Goal: Information Seeking & Learning: Compare options

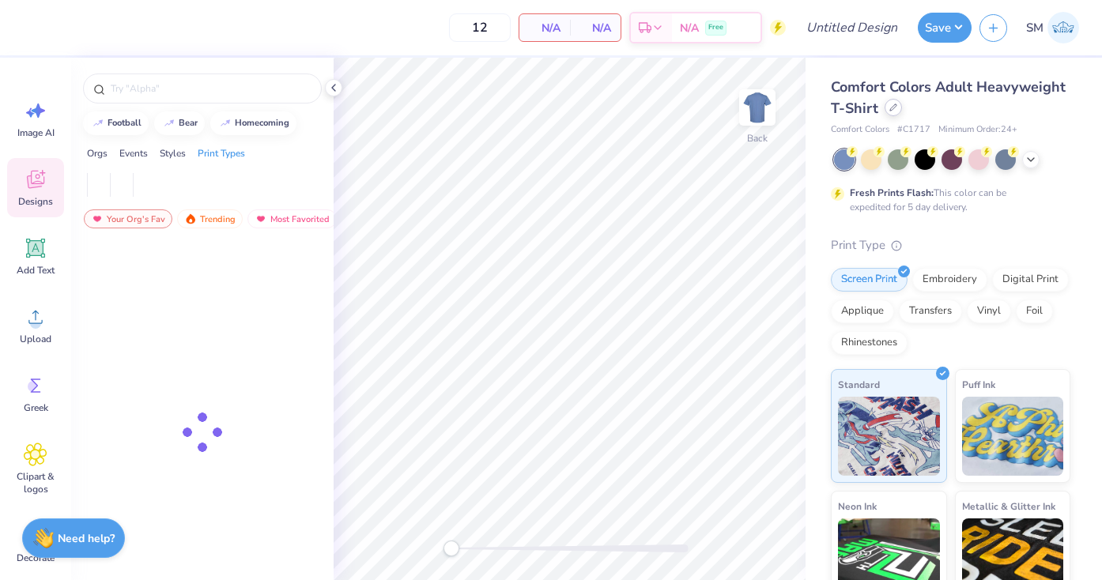
click at [890, 112] on div at bounding box center [893, 107] width 17 height 17
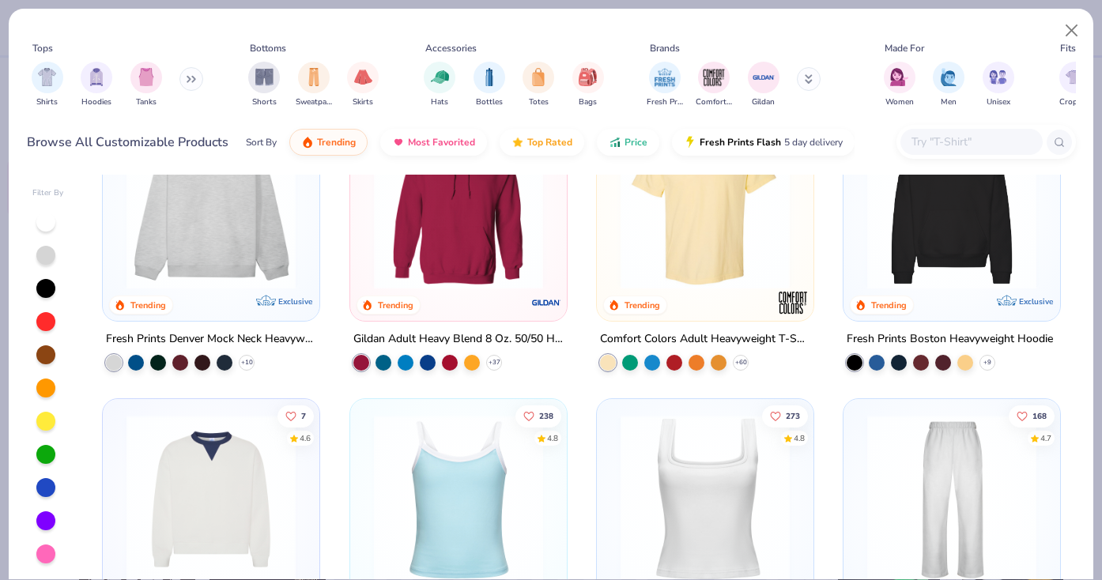
scroll to position [8, 0]
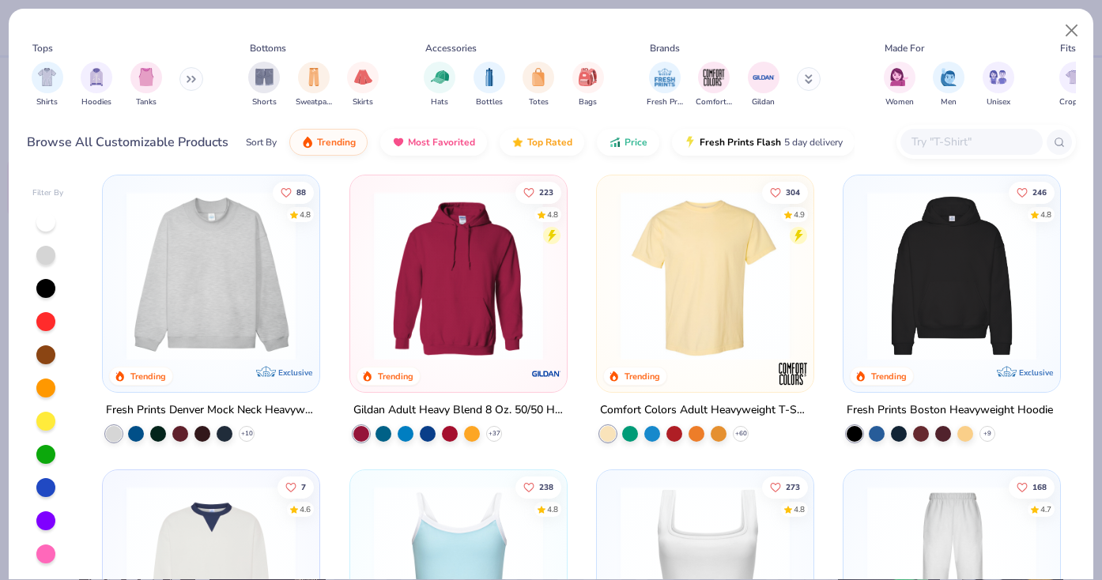
click at [913, 319] on img at bounding box center [952, 275] width 185 height 169
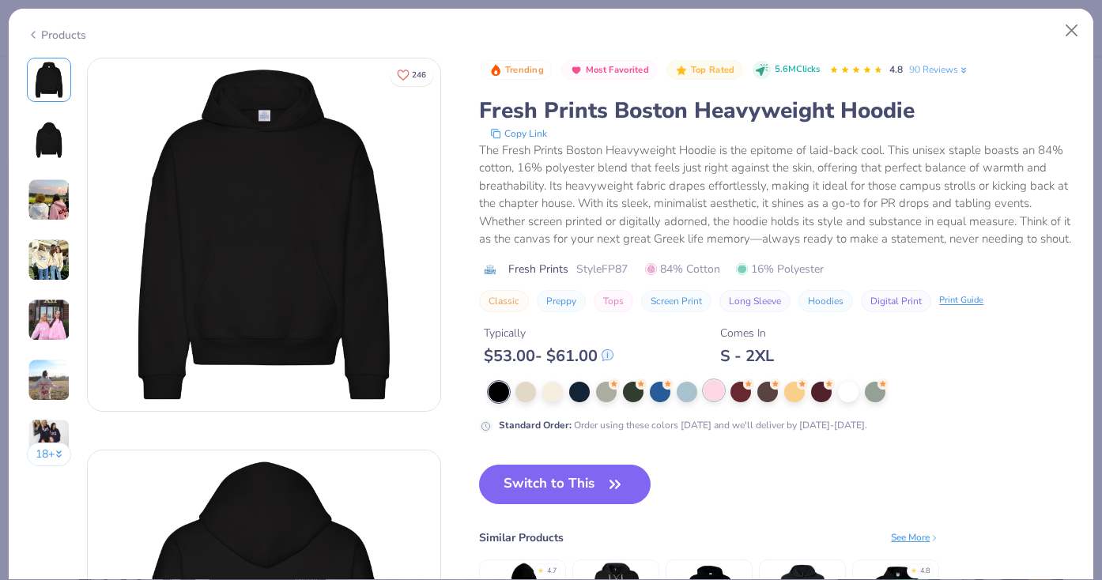
click at [716, 400] on div at bounding box center [714, 390] width 21 height 21
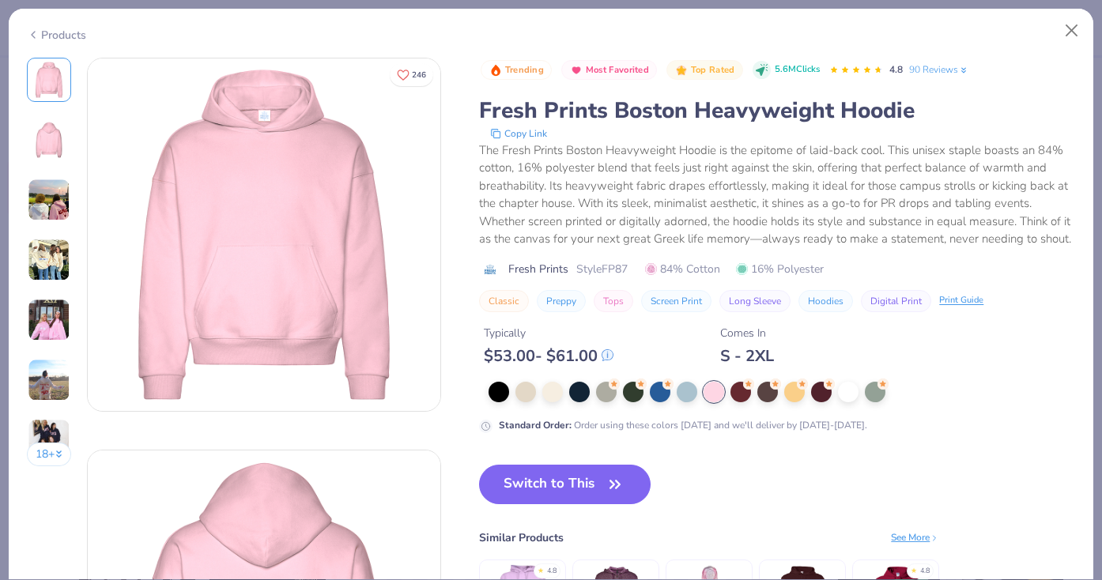
scroll to position [29, 0]
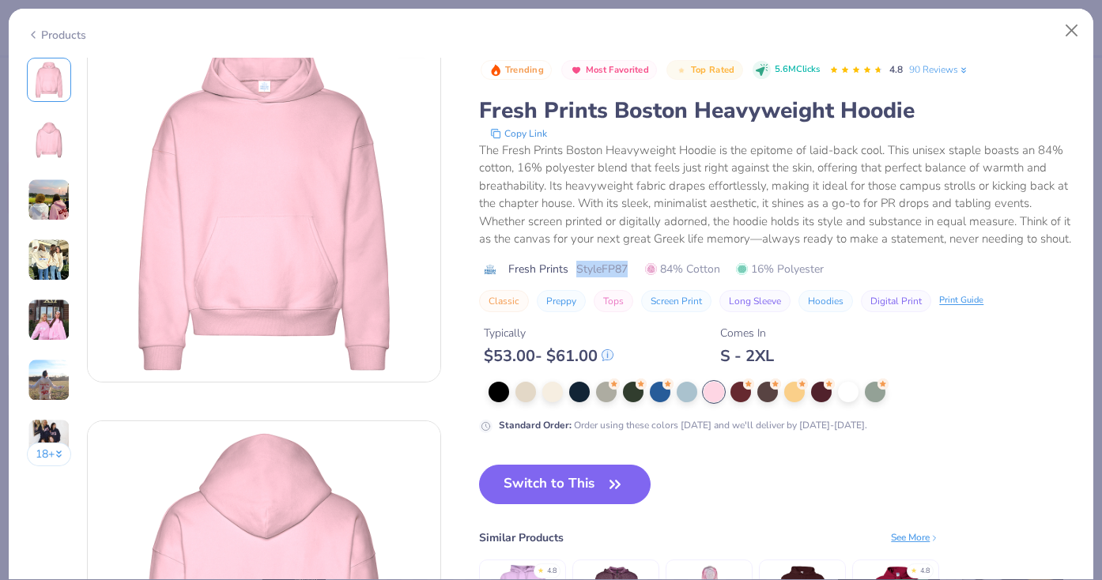
drag, startPoint x: 577, startPoint y: 263, endPoint x: 630, endPoint y: 266, distance: 53.1
click at [630, 266] on div "Fresh Prints Style FP87 84% Cotton 16% Polyester" at bounding box center [777, 269] width 596 height 17
copy span "Style FP87"
click at [1070, 36] on button "Close" at bounding box center [1072, 31] width 30 height 30
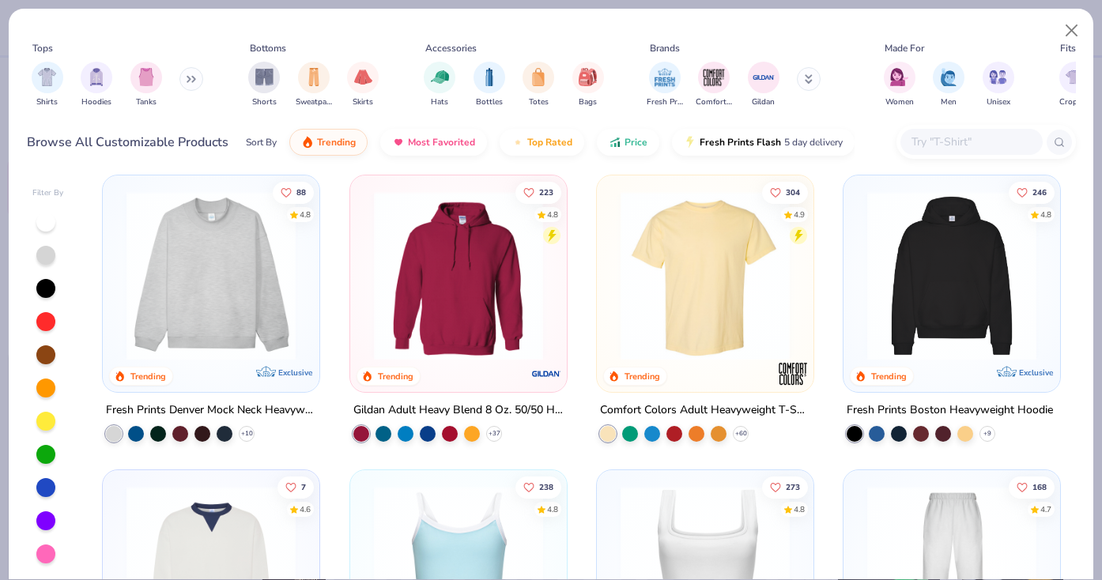
click at [195, 79] on icon at bounding box center [194, 80] width 2 height 6
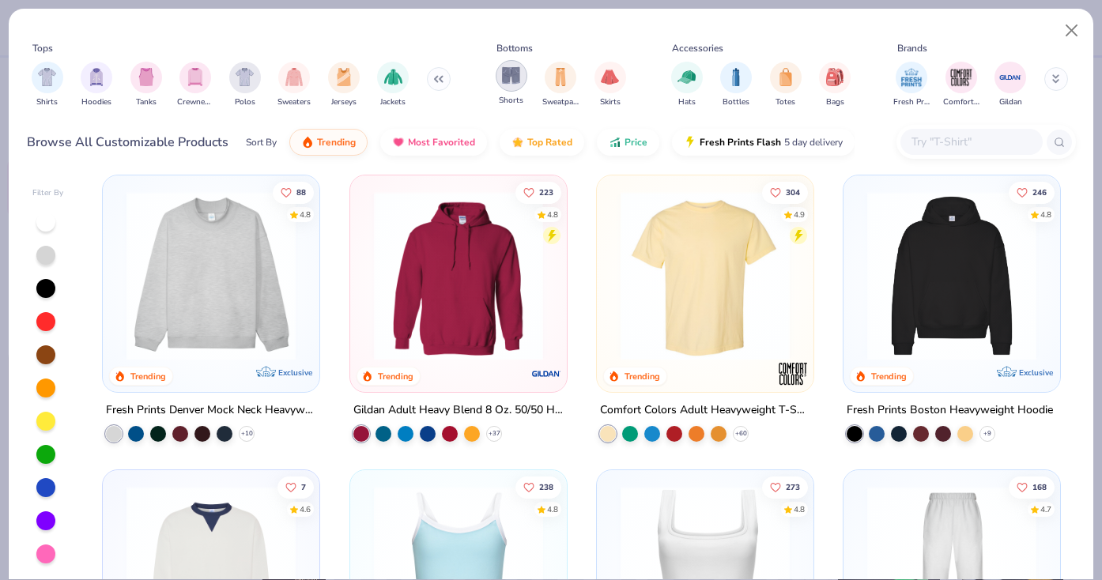
click at [513, 68] on img "filter for Shorts" at bounding box center [511, 75] width 18 height 18
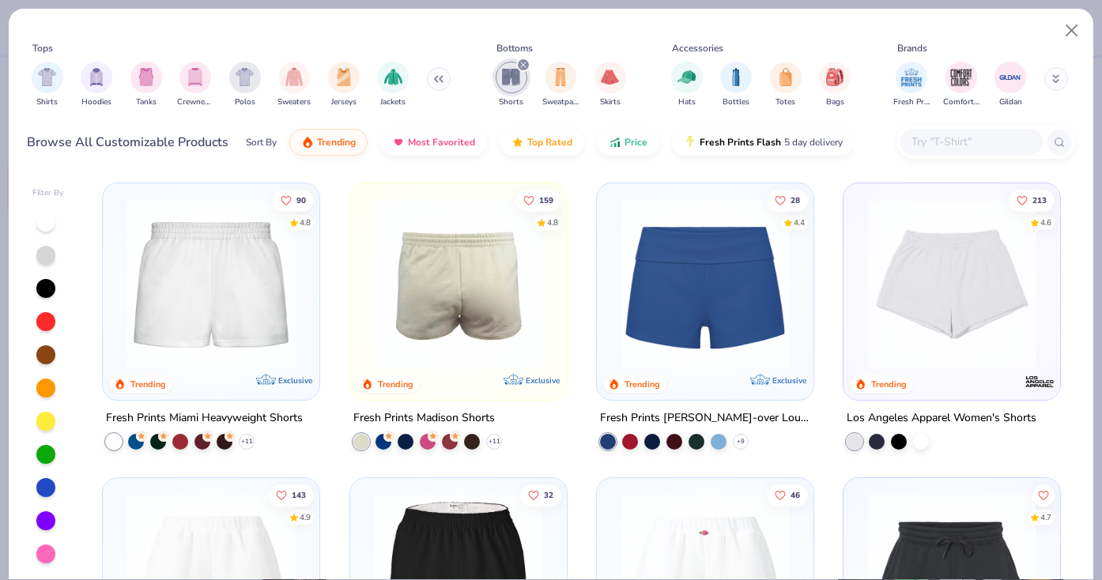
click at [365, 312] on img at bounding box center [272, 283] width 185 height 169
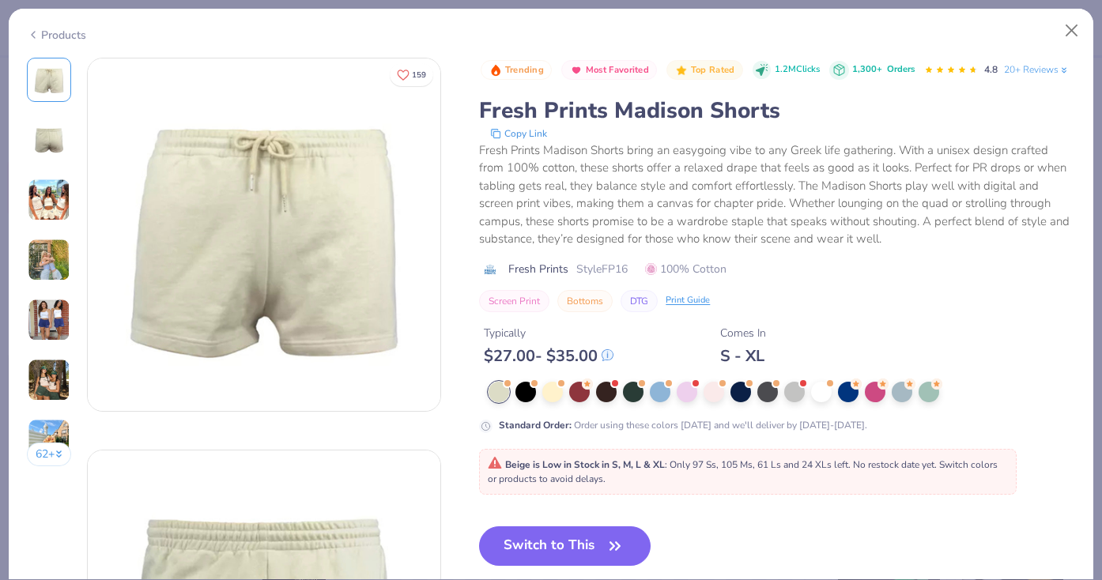
click at [50, 345] on div "62 +" at bounding box center [49, 268] width 45 height 421
click at [51, 324] on img at bounding box center [49, 320] width 43 height 43
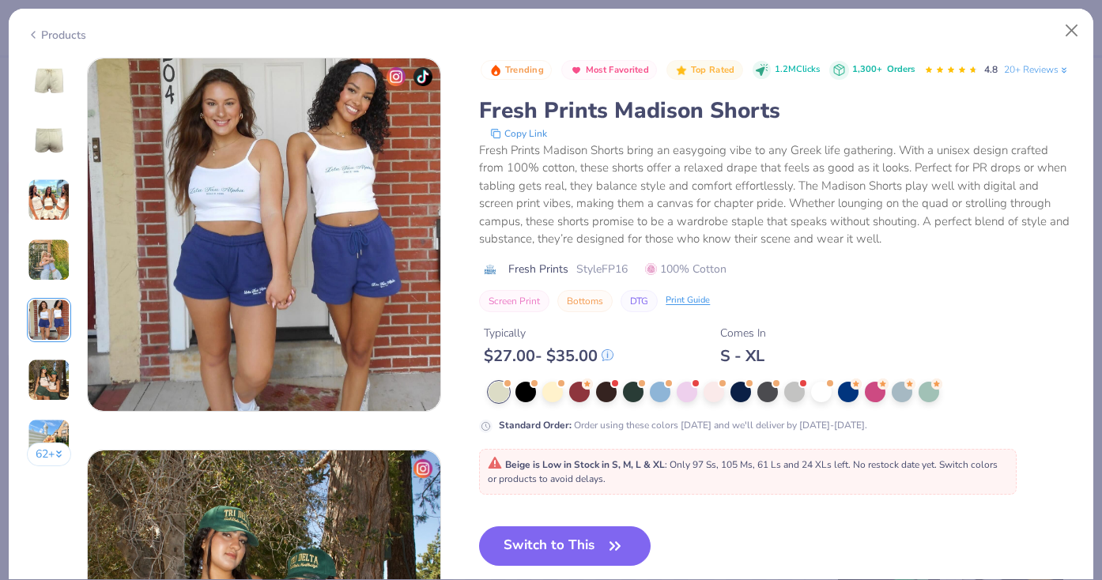
click at [44, 259] on img at bounding box center [49, 260] width 43 height 43
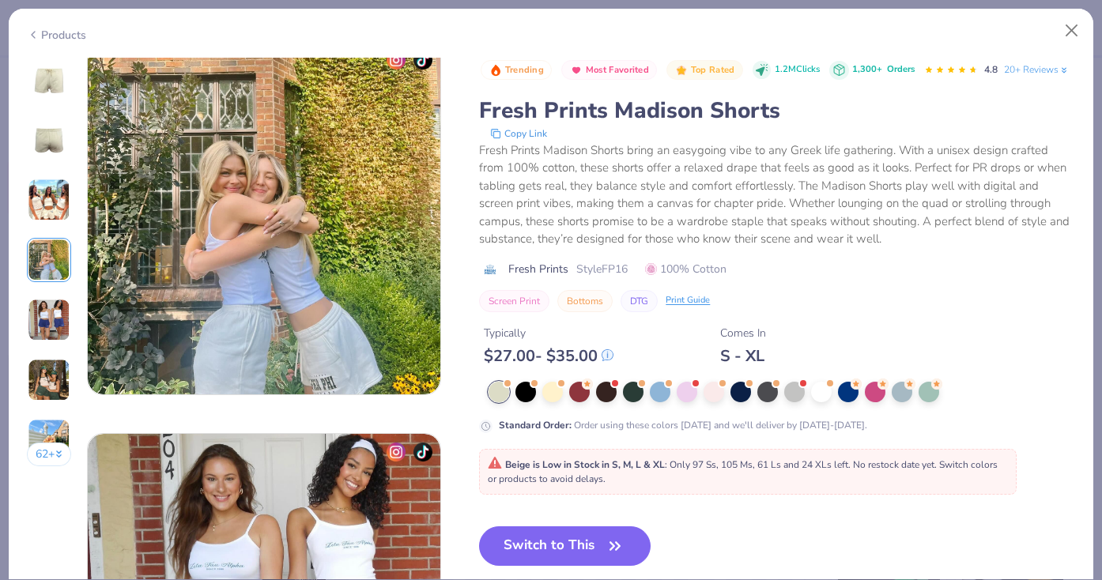
scroll to position [1177, 0]
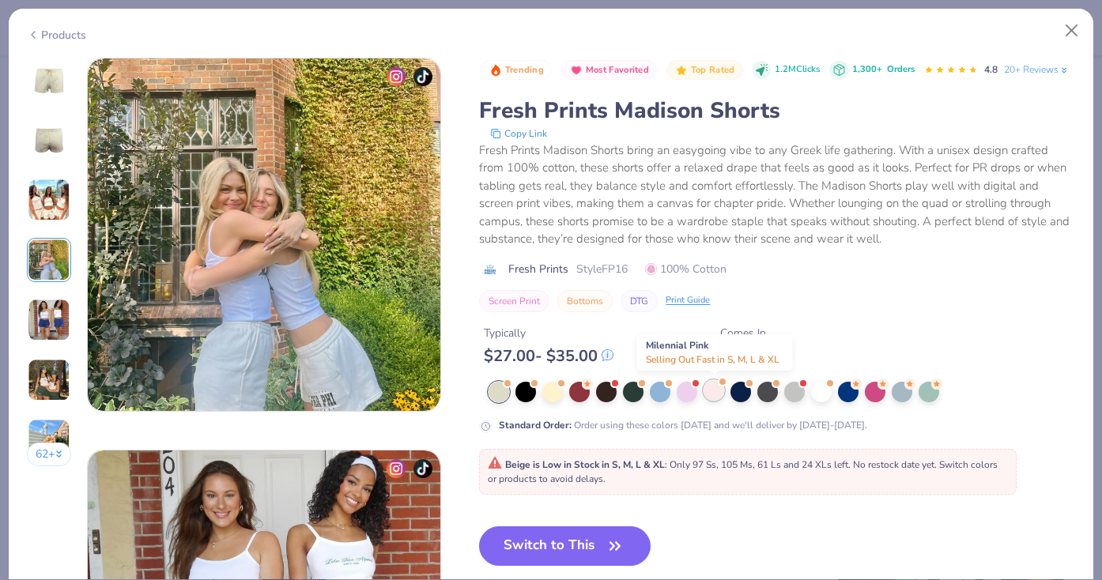
click at [715, 396] on div at bounding box center [714, 390] width 21 height 21
click at [54, 142] on img at bounding box center [49, 140] width 38 height 38
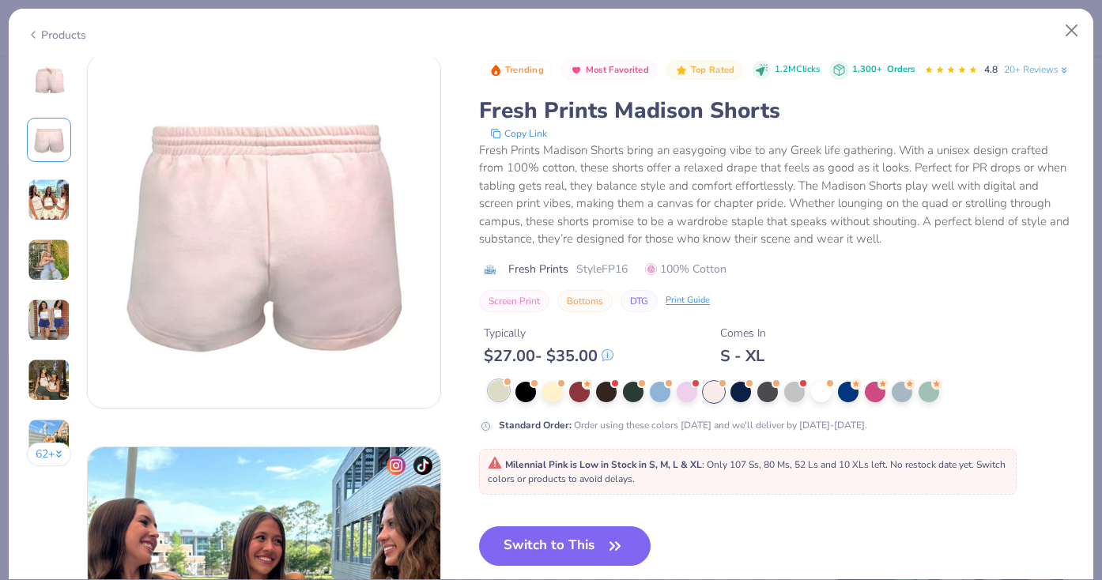
scroll to position [392, 0]
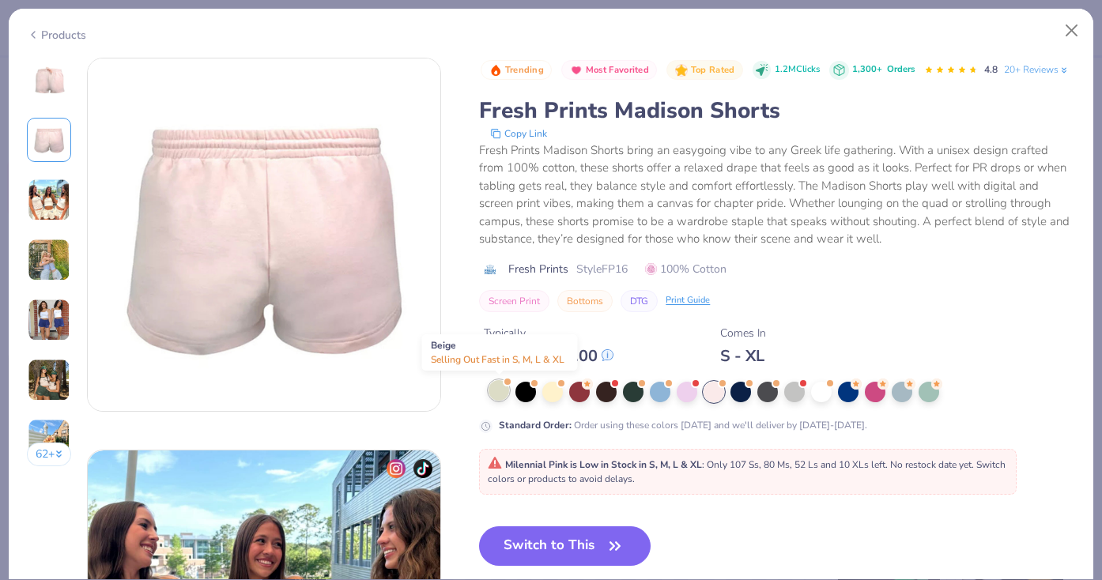
click at [497, 394] on div at bounding box center [499, 390] width 21 height 21
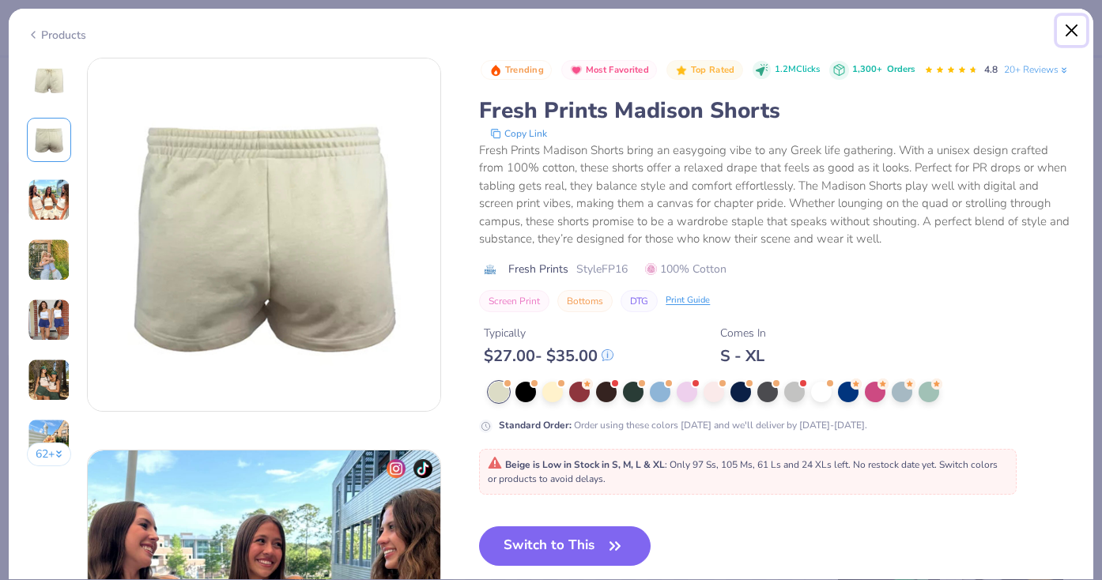
click at [1068, 29] on button "Close" at bounding box center [1072, 31] width 30 height 30
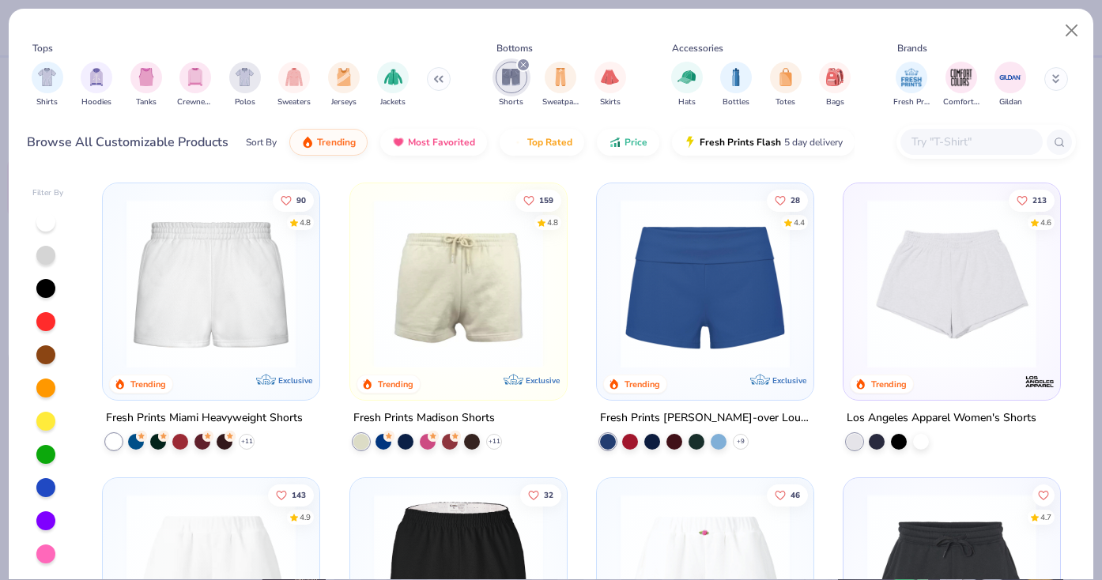
click at [216, 310] on img at bounding box center [211, 283] width 185 height 169
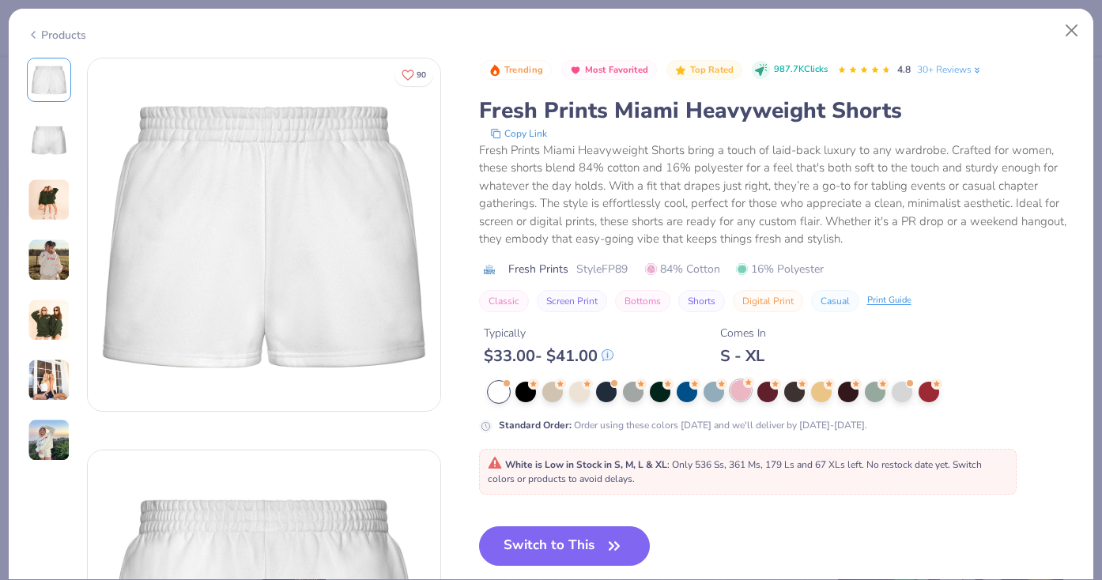
click at [745, 395] on div at bounding box center [741, 390] width 21 height 21
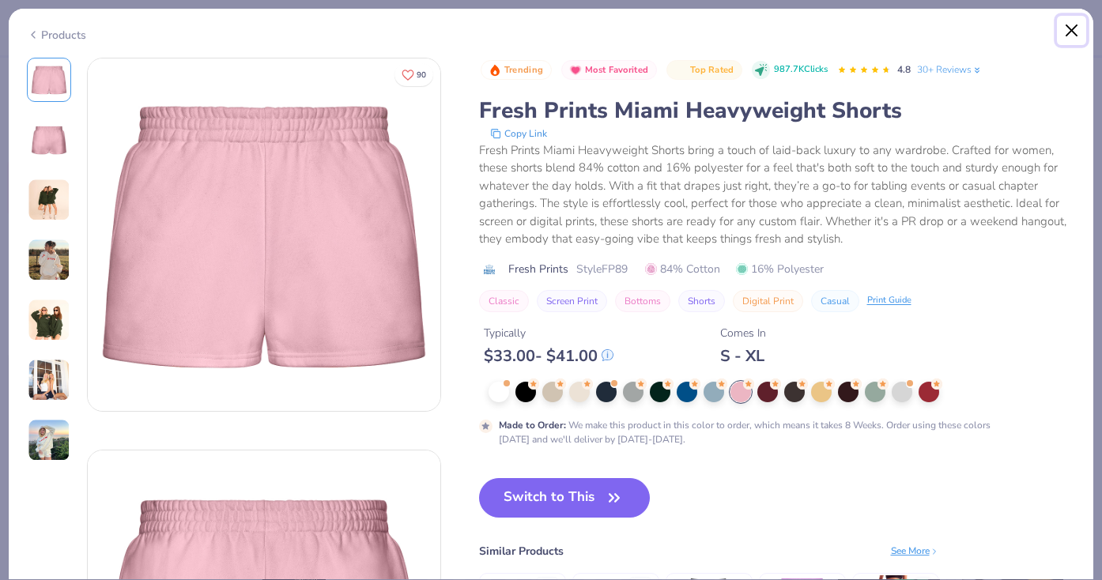
click at [1071, 28] on button "Close" at bounding box center [1072, 31] width 30 height 30
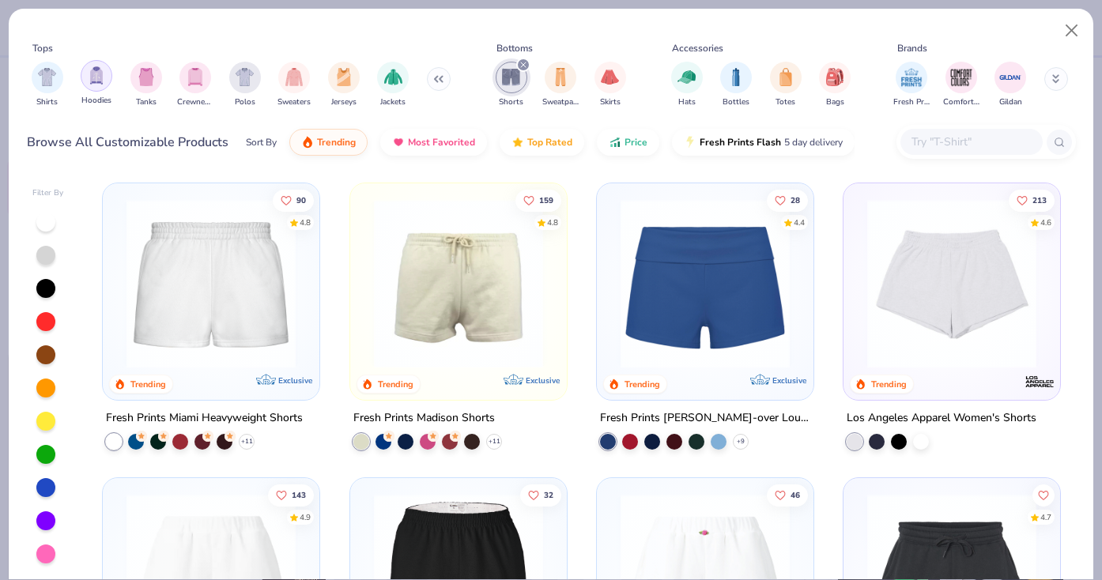
click at [104, 84] on img "filter for Hoodies" at bounding box center [96, 75] width 17 height 18
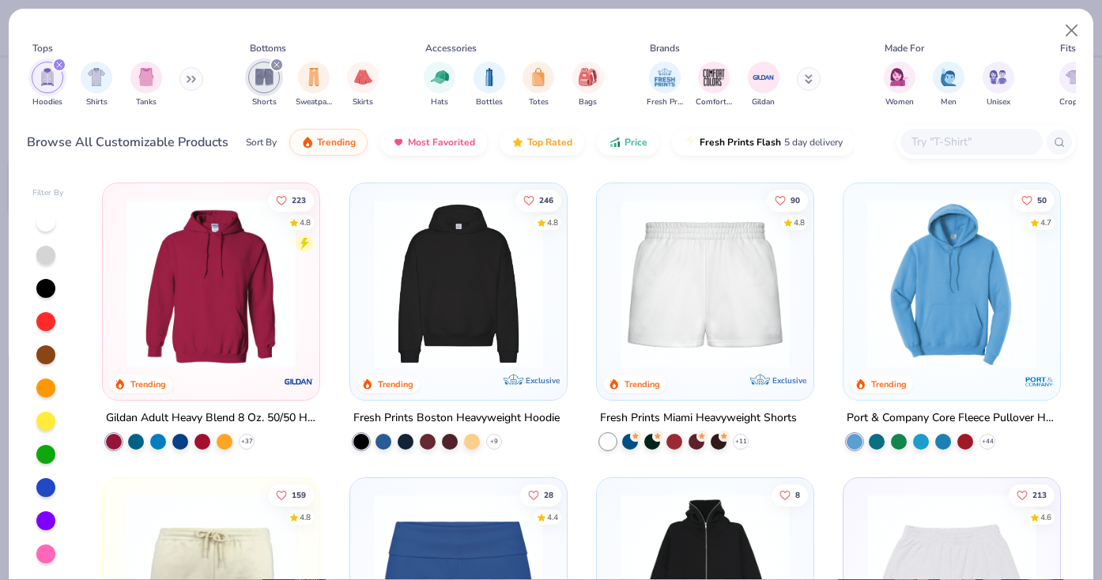
click at [464, 356] on img at bounding box center [458, 283] width 185 height 169
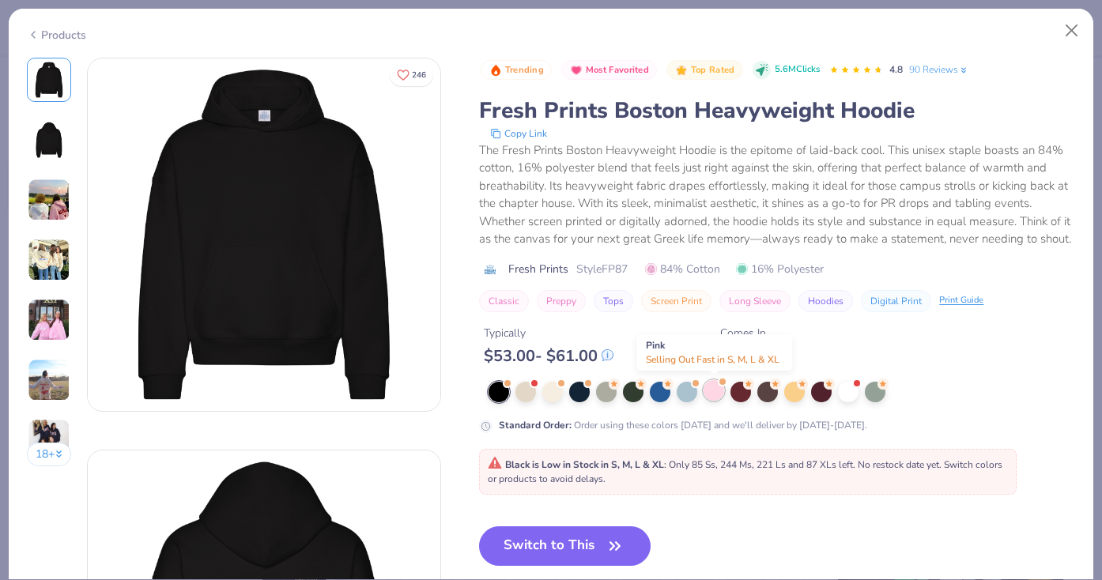
click at [713, 391] on div at bounding box center [714, 390] width 21 height 21
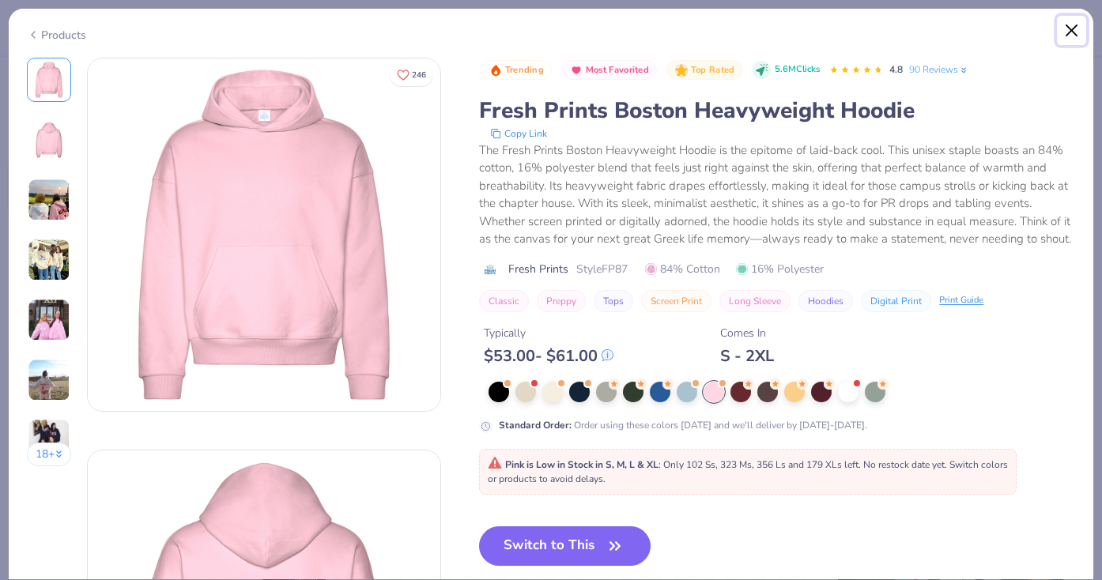
click at [1076, 25] on button "Close" at bounding box center [1072, 31] width 30 height 30
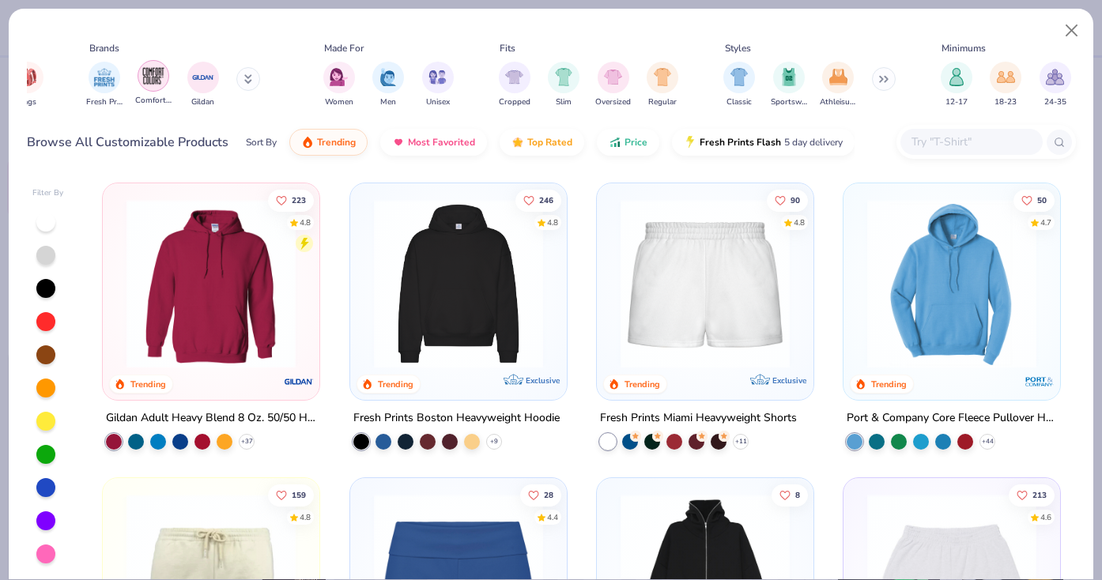
scroll to position [0, 819]
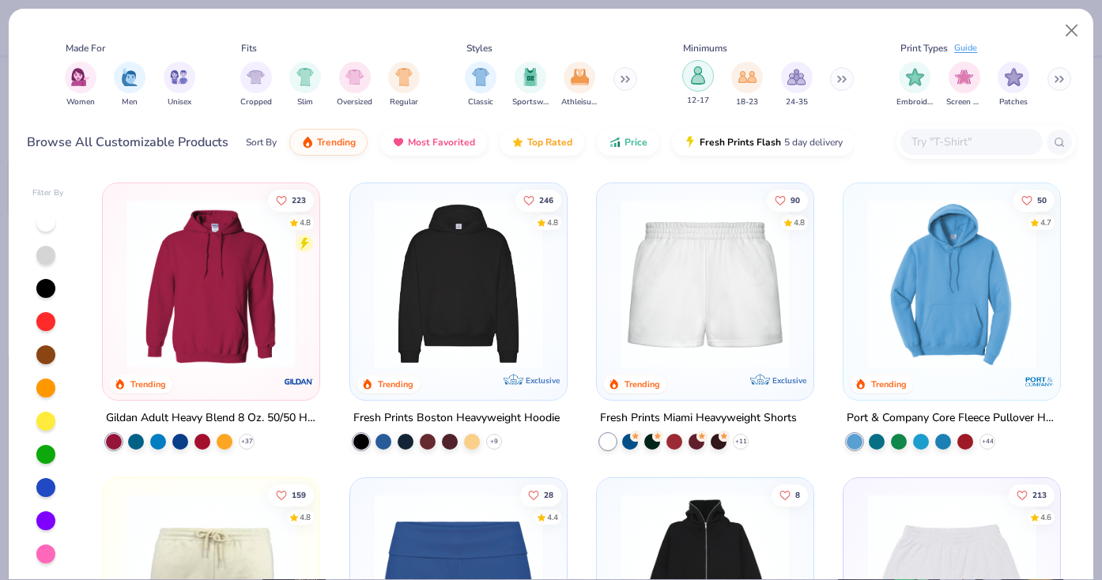
click at [697, 85] on div "filter for 12-17" at bounding box center [698, 76] width 32 height 32
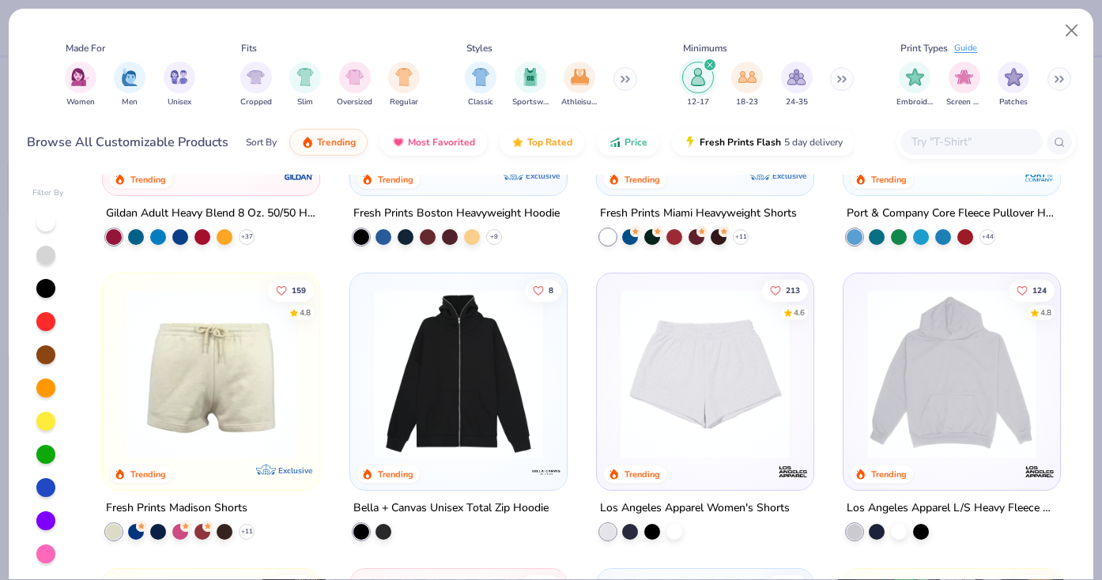
scroll to position [206, 0]
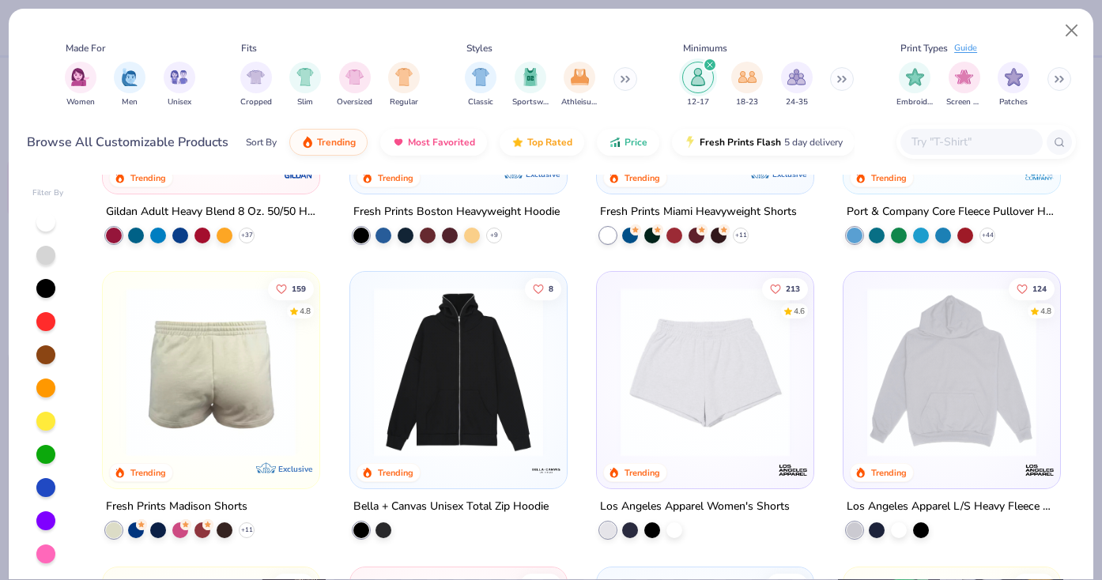
click at [229, 431] on img at bounding box center [211, 372] width 185 height 169
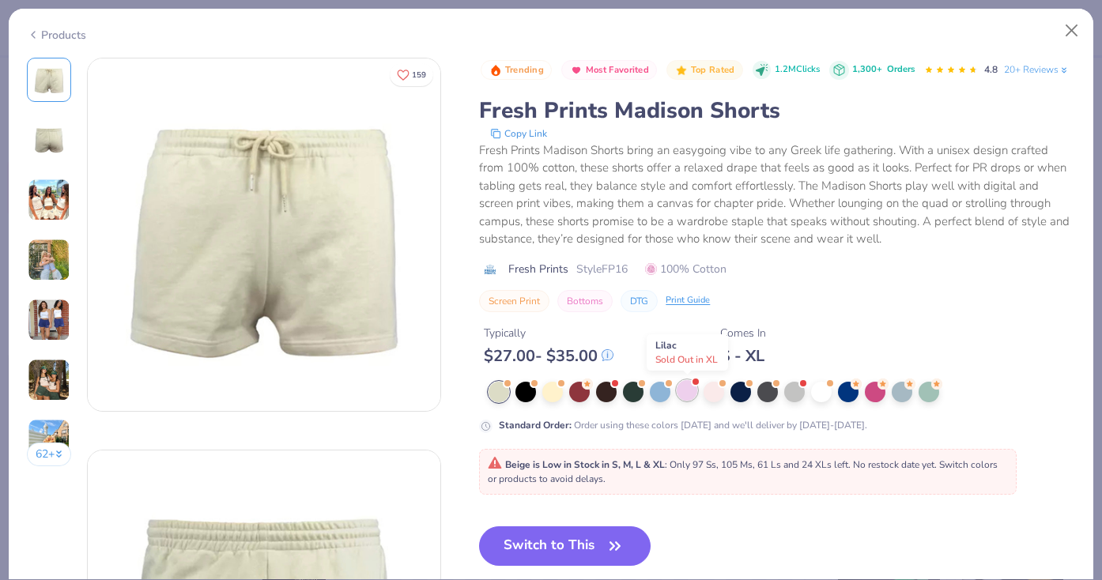
click at [694, 393] on div at bounding box center [687, 390] width 21 height 21
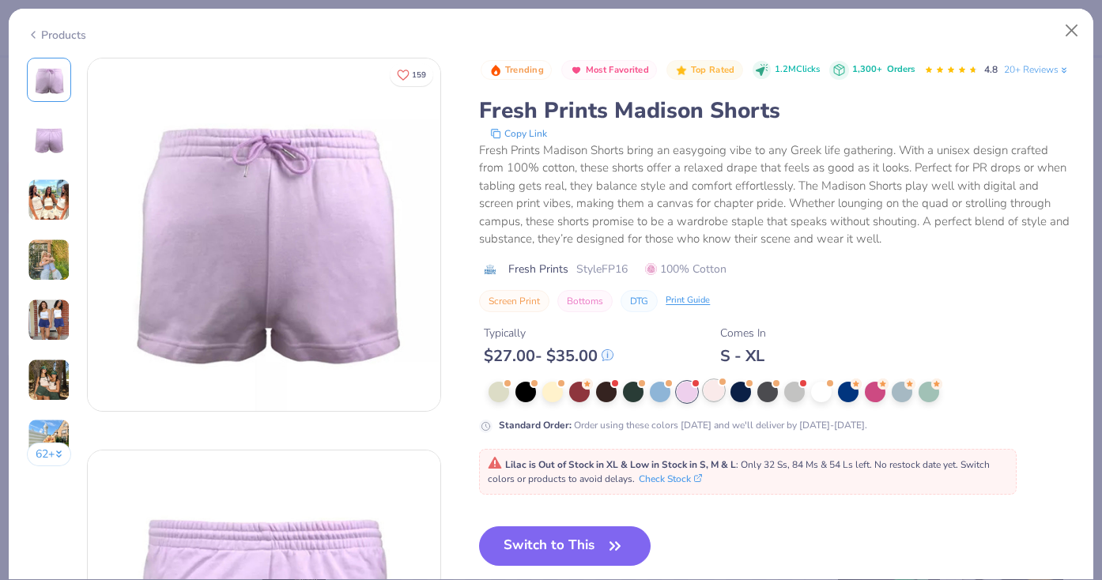
click at [708, 393] on div at bounding box center [714, 390] width 21 height 21
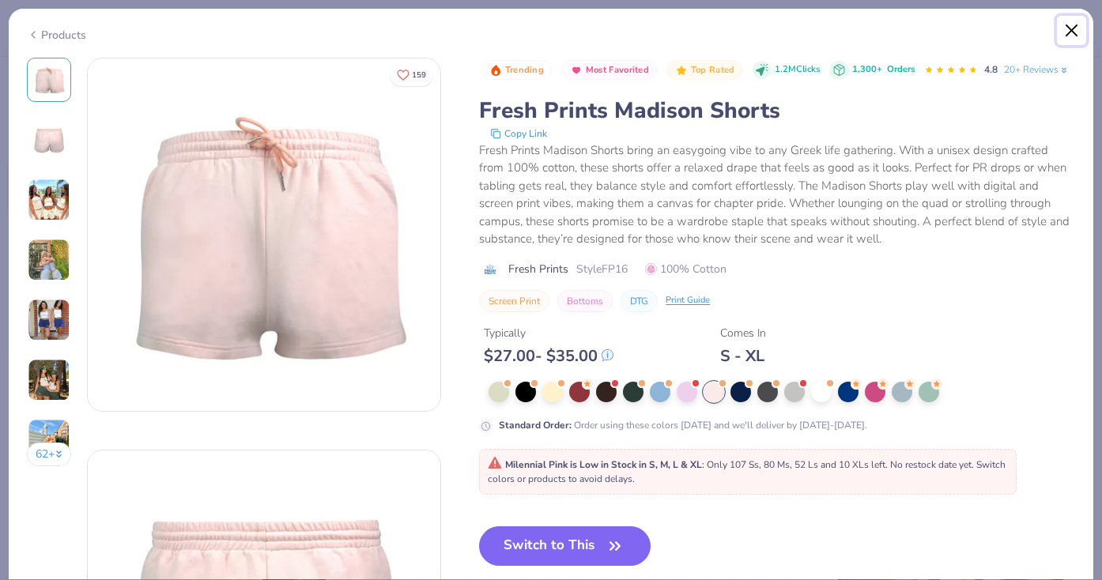
click at [1061, 28] on button "Close" at bounding box center [1072, 31] width 30 height 30
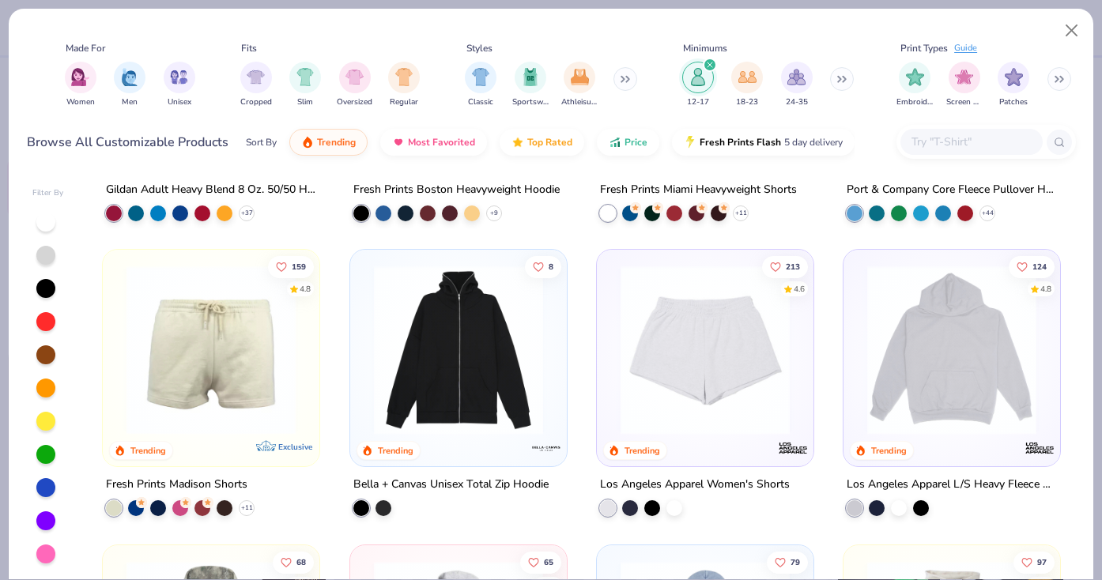
scroll to position [225, 0]
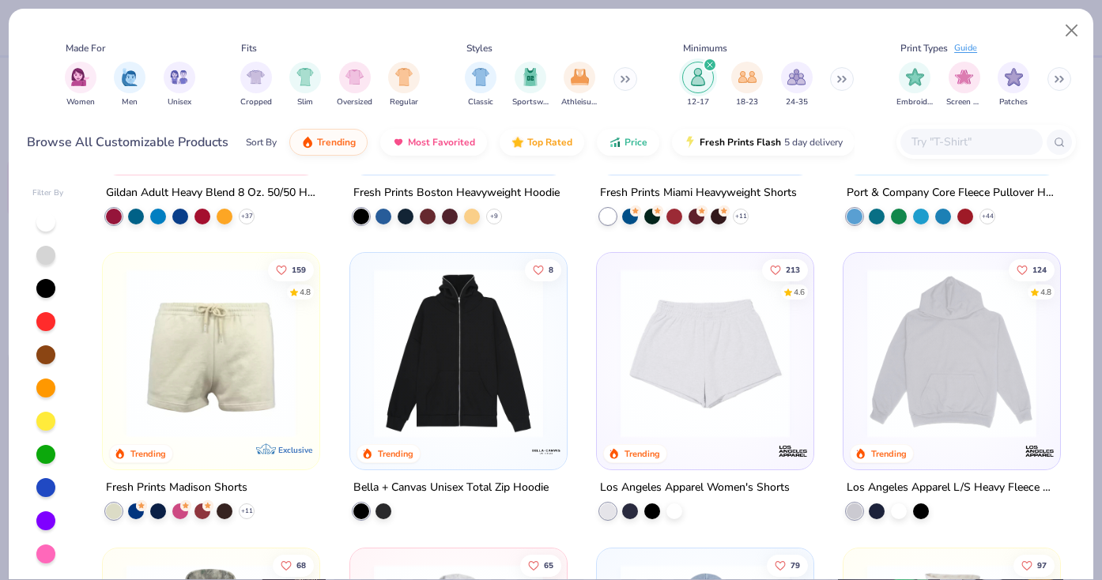
click at [962, 421] on img at bounding box center [952, 353] width 185 height 169
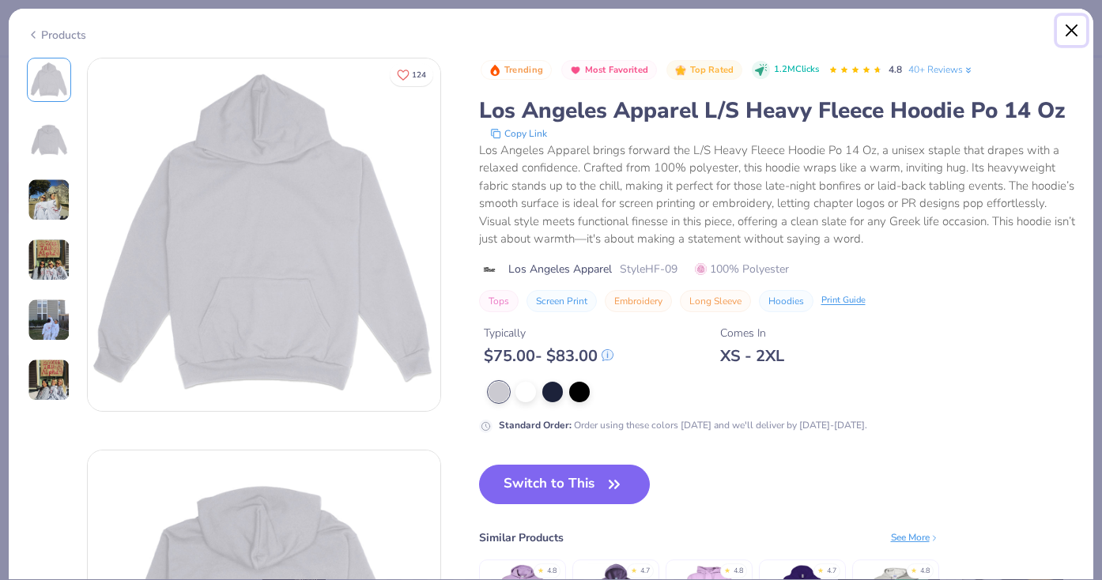
click at [1072, 30] on button "Close" at bounding box center [1072, 31] width 30 height 30
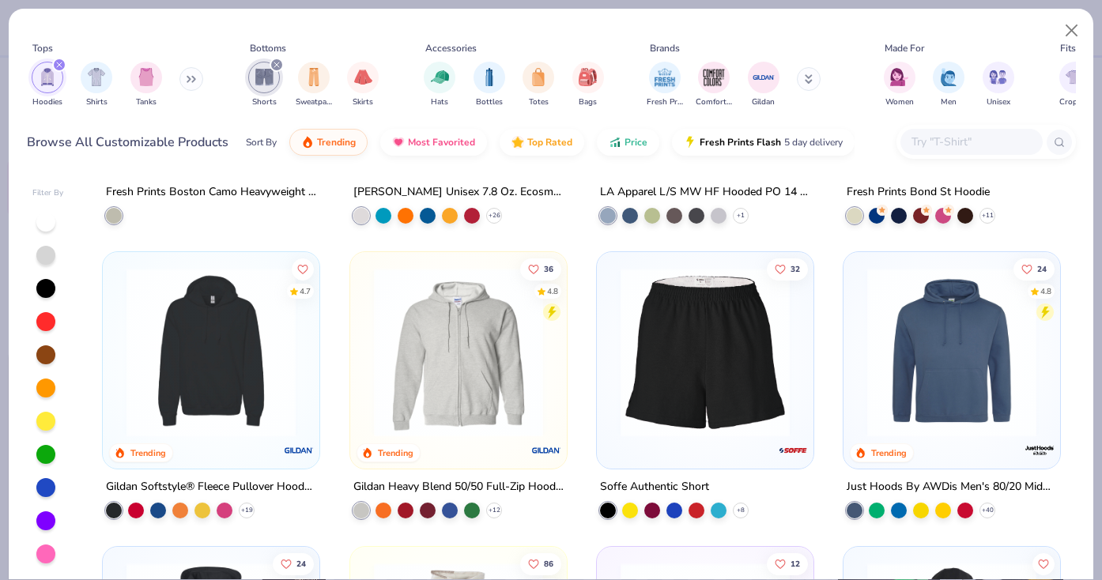
scroll to position [799, 0]
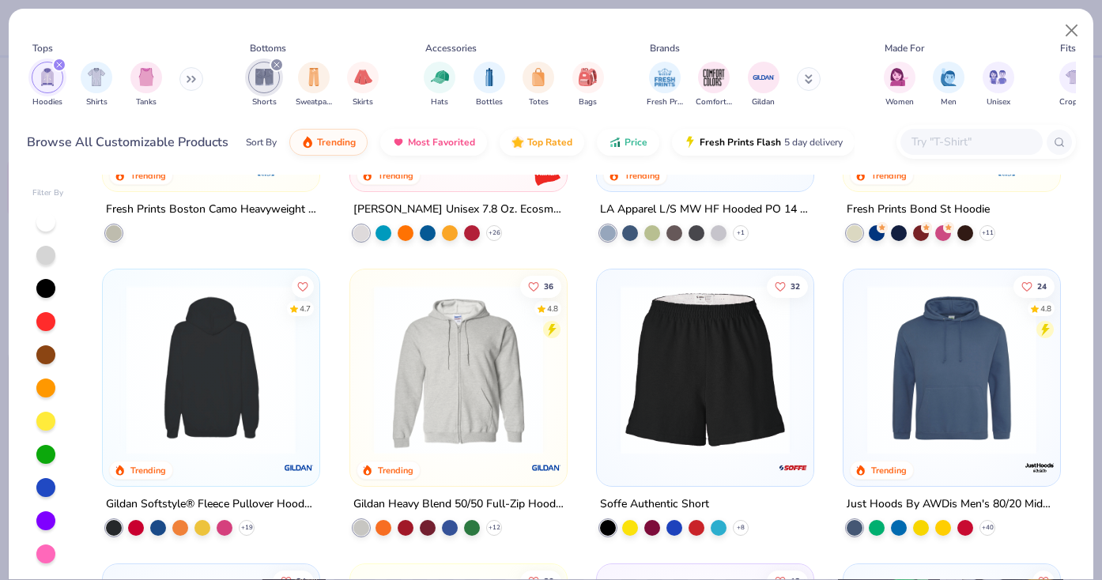
click at [206, 406] on img at bounding box center [211, 369] width 185 height 169
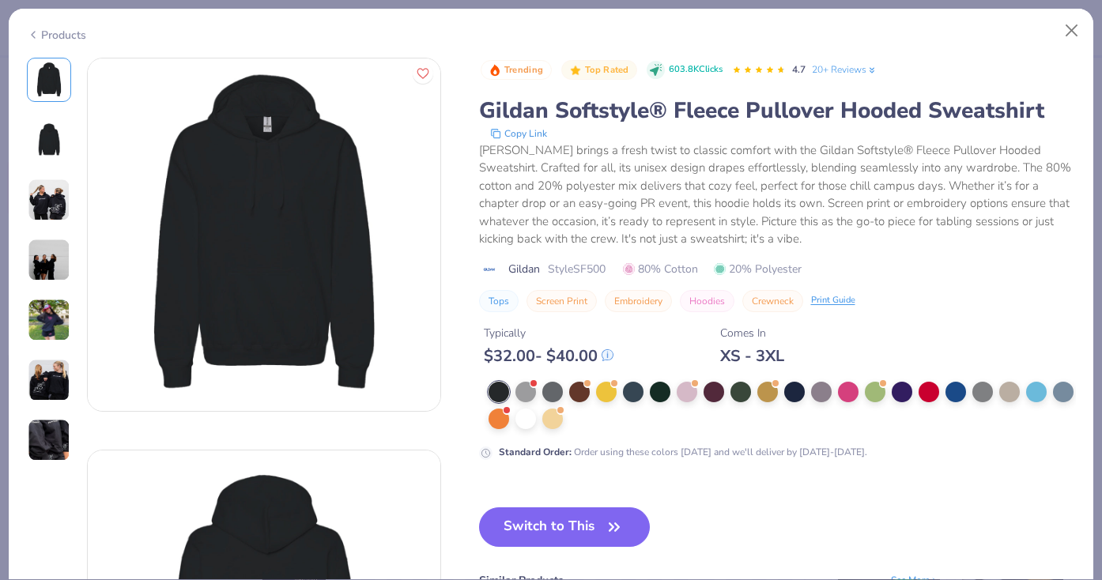
click at [38, 125] on img at bounding box center [49, 140] width 38 height 38
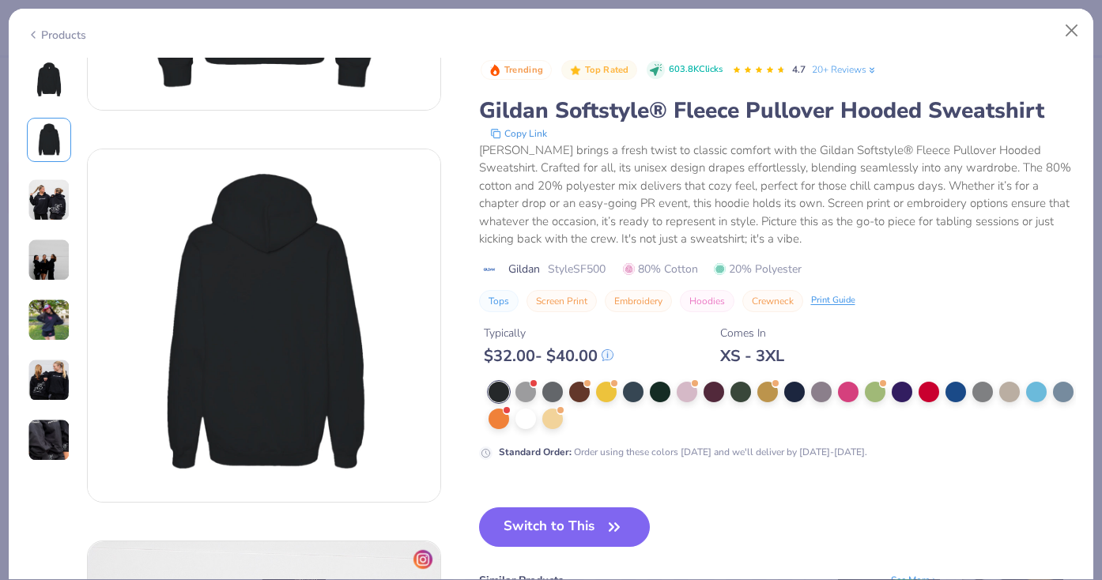
scroll to position [392, 0]
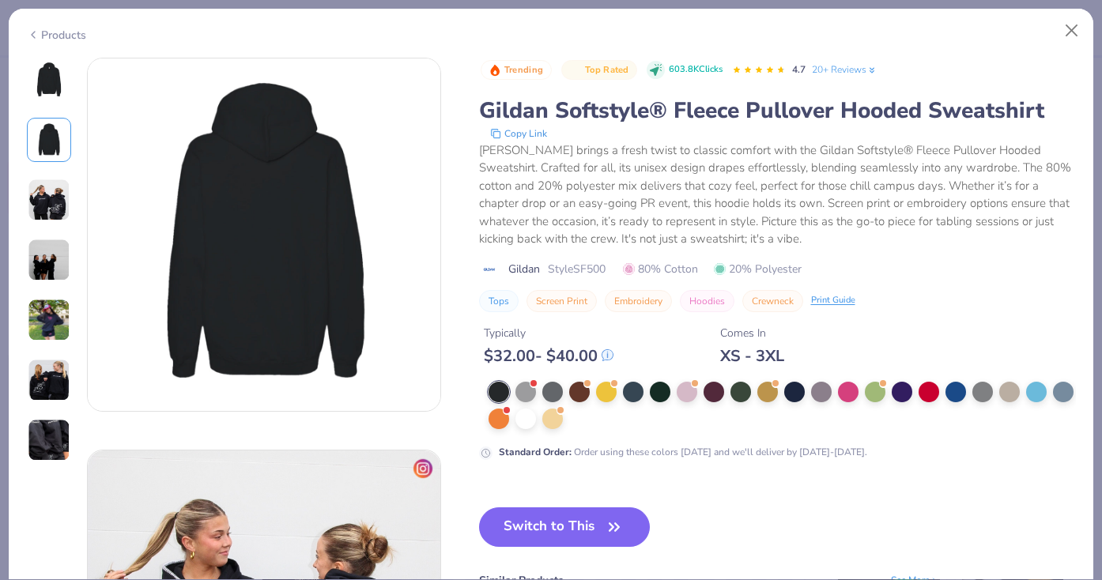
click at [43, 226] on div at bounding box center [49, 260] width 44 height 405
click at [43, 211] on img at bounding box center [49, 200] width 43 height 43
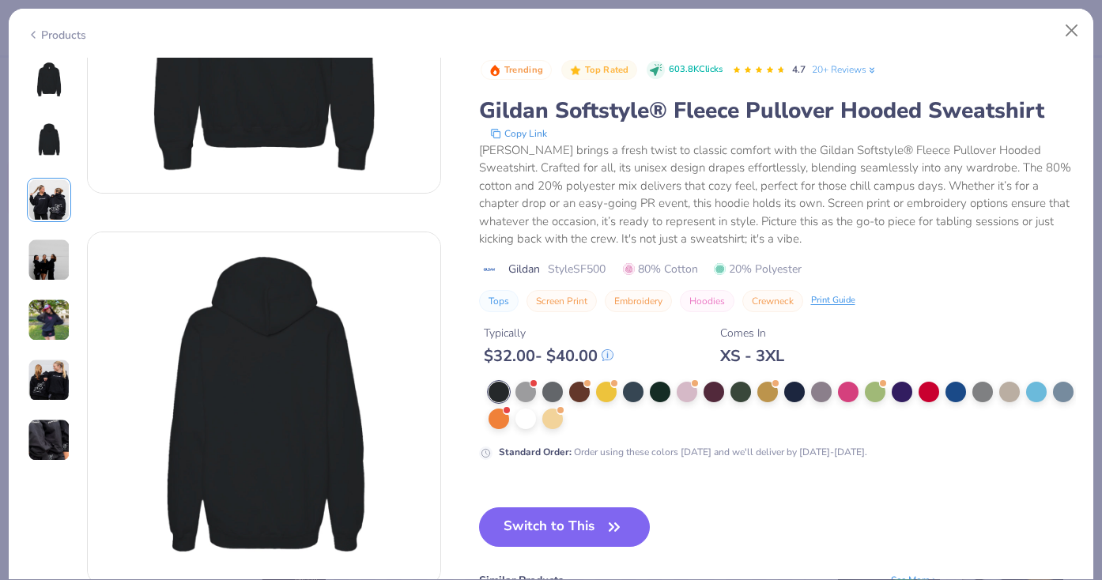
scroll to position [217, 0]
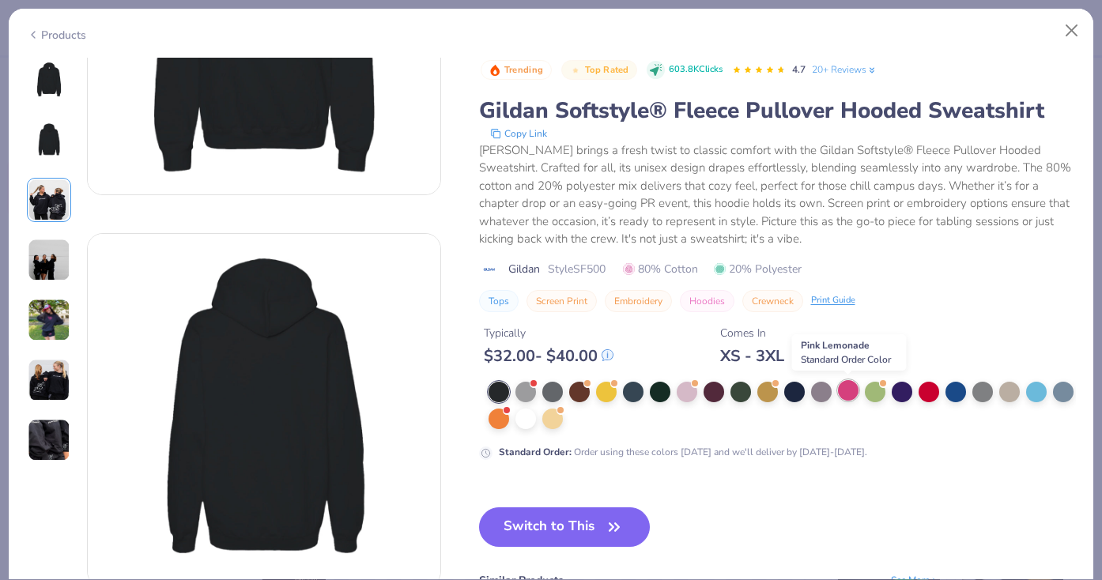
click at [847, 393] on div at bounding box center [848, 390] width 21 height 21
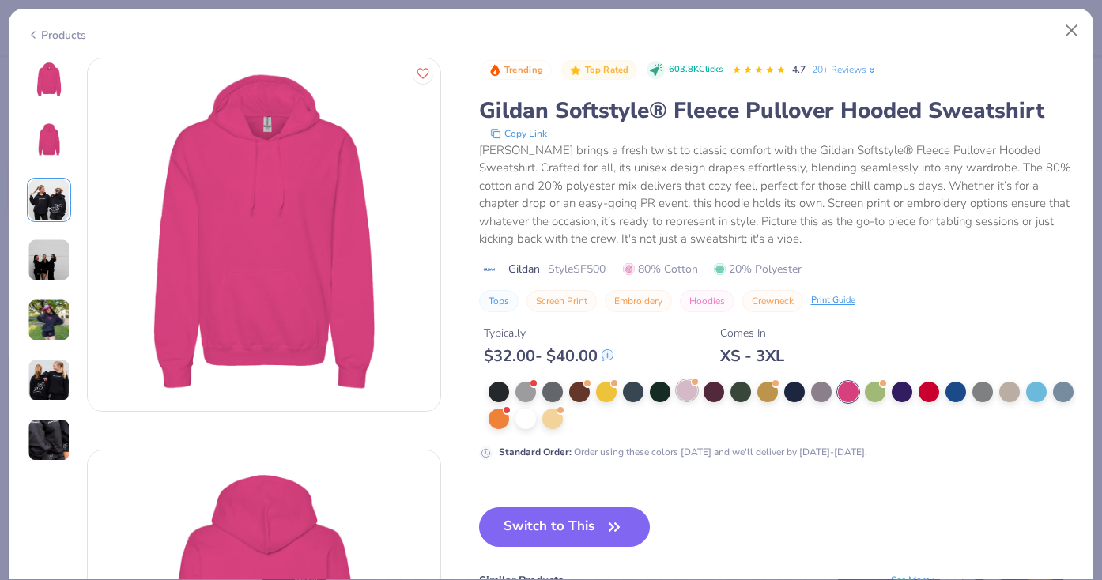
click at [691, 391] on div at bounding box center [687, 390] width 21 height 21
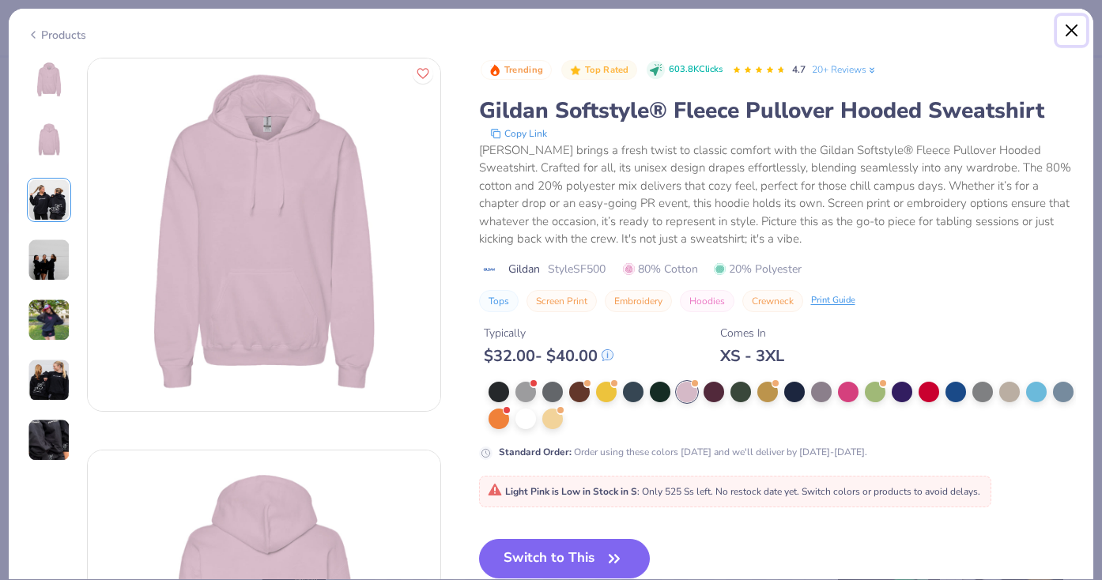
click at [1069, 33] on button "Close" at bounding box center [1072, 31] width 30 height 30
type textarea "x"
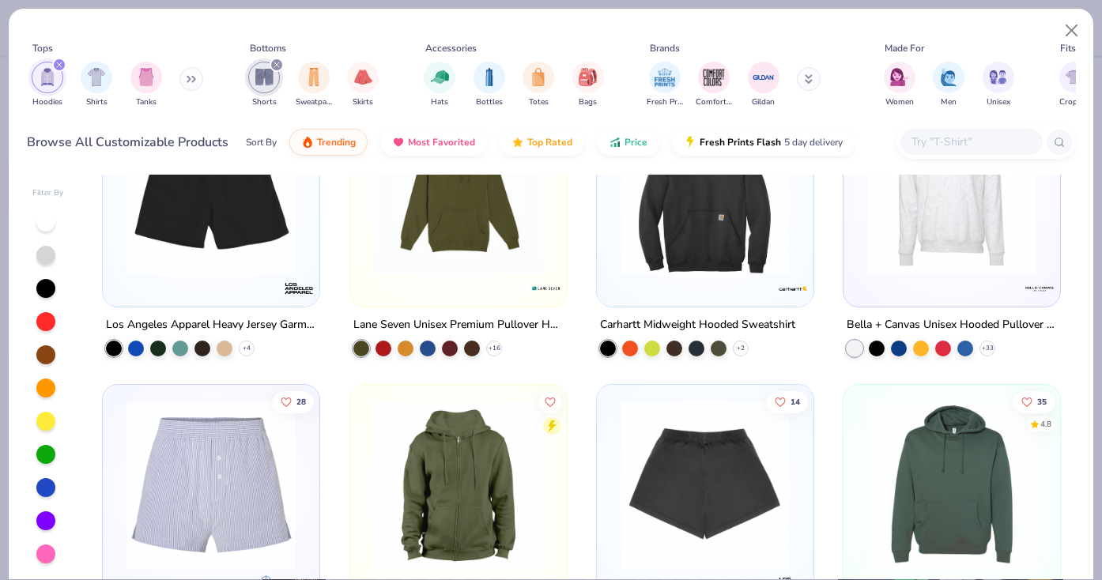
scroll to position [2455, 0]
click at [949, 131] on div at bounding box center [972, 142] width 142 height 26
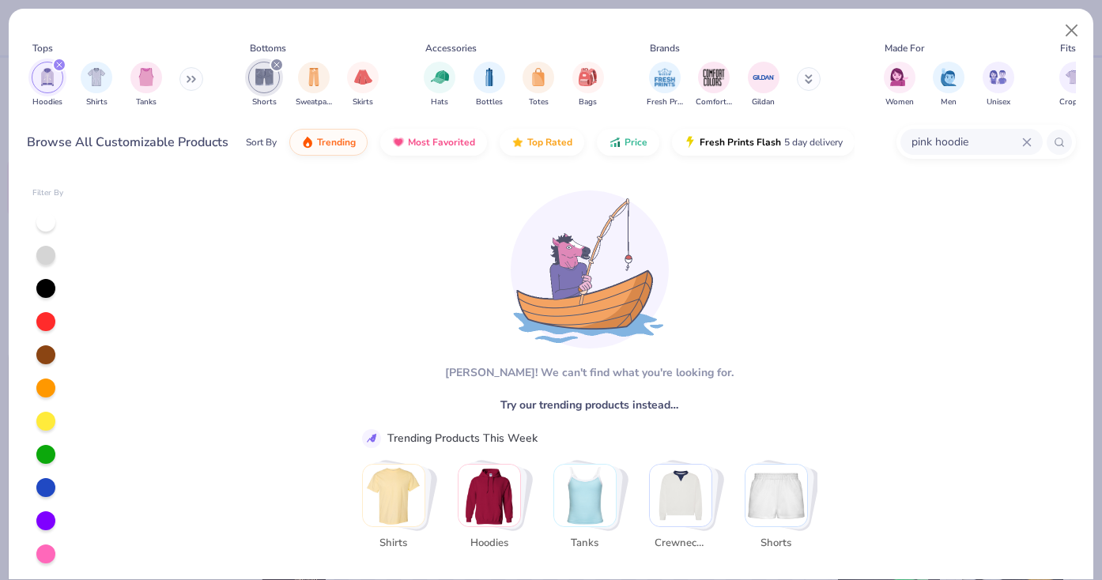
scroll to position [1, 0]
click at [508, 498] on img "Stack Card Button Hoodies" at bounding box center [490, 495] width 62 height 62
click at [928, 144] on input "pink hoodie" at bounding box center [966, 142] width 112 height 18
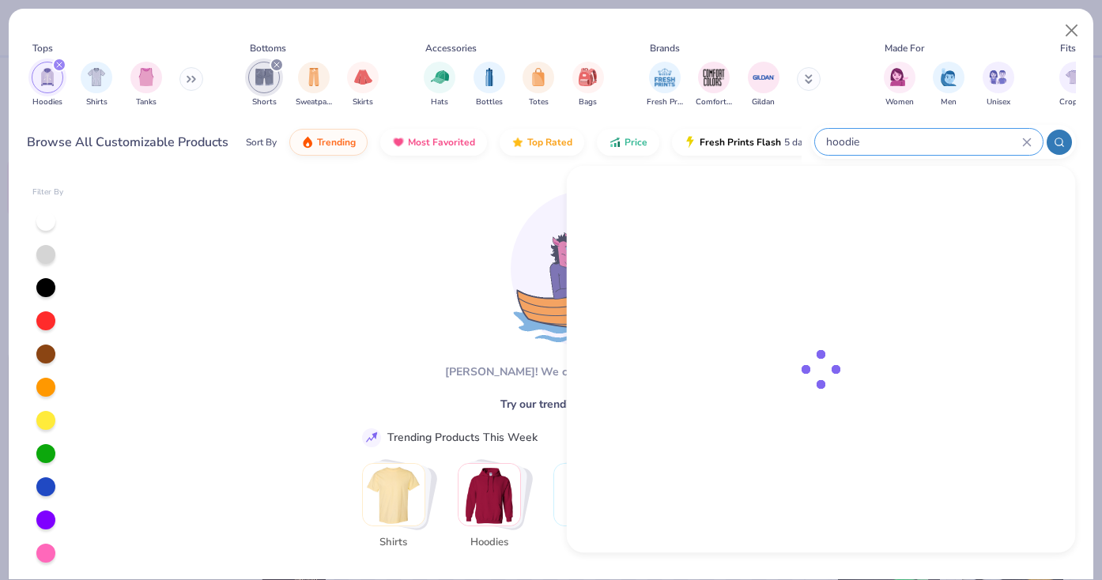
type input "hoodie"
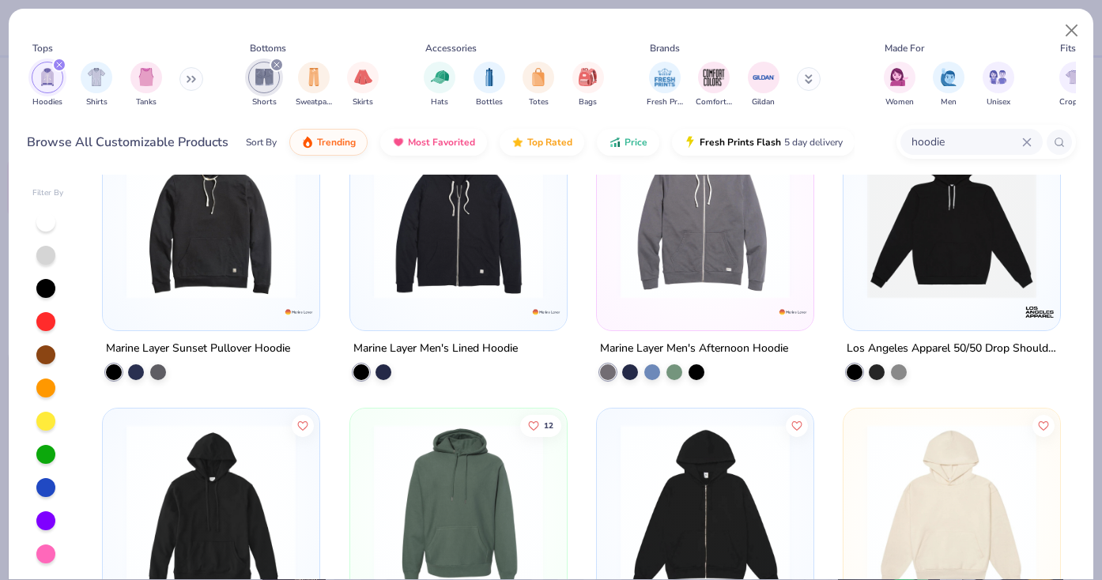
scroll to position [2168, 0]
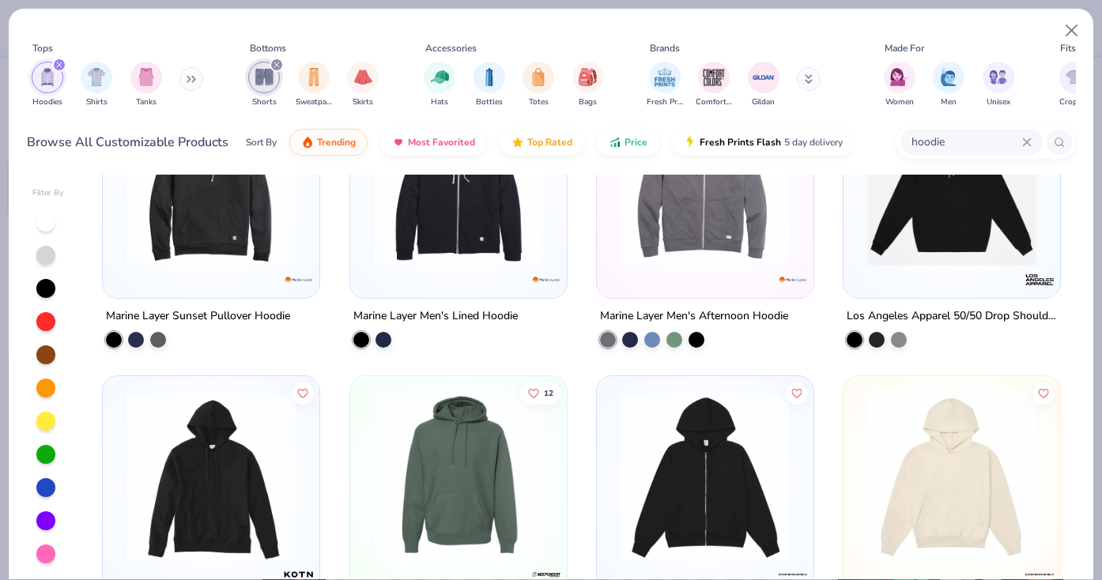
click at [851, 17] on div "Tops Hoodies Shirts Tanks Bottoms Shorts Sweatpants Skirts Accessories Hats Bot…" at bounding box center [551, 90] width 1085 height 162
click at [1074, 32] on button "Close" at bounding box center [1072, 31] width 30 height 30
type textarea "x"
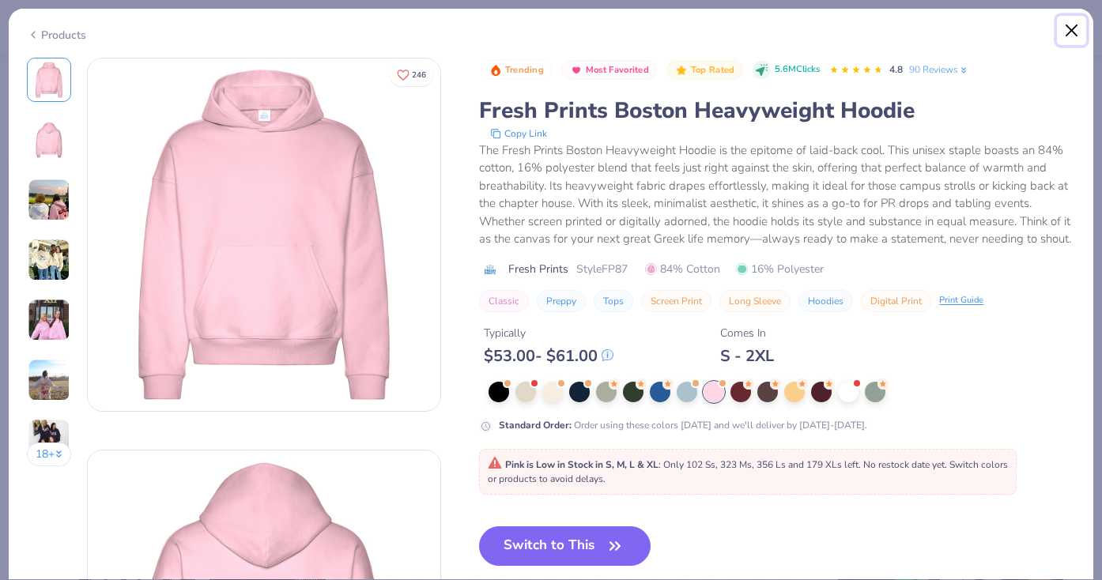
click at [1068, 40] on button "Close" at bounding box center [1072, 31] width 30 height 30
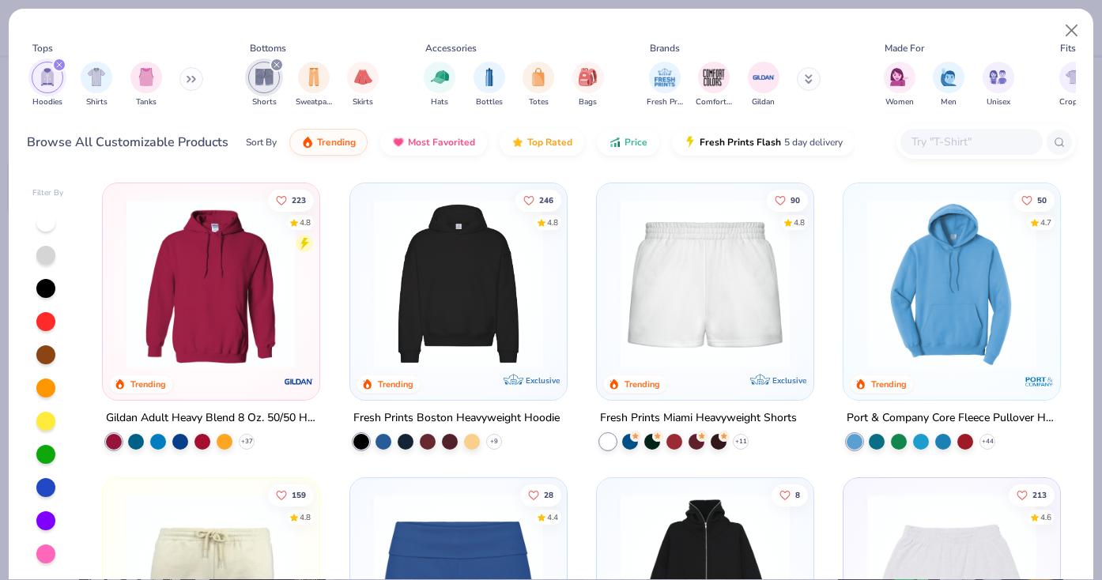
click at [685, 324] on img at bounding box center [705, 283] width 185 height 169
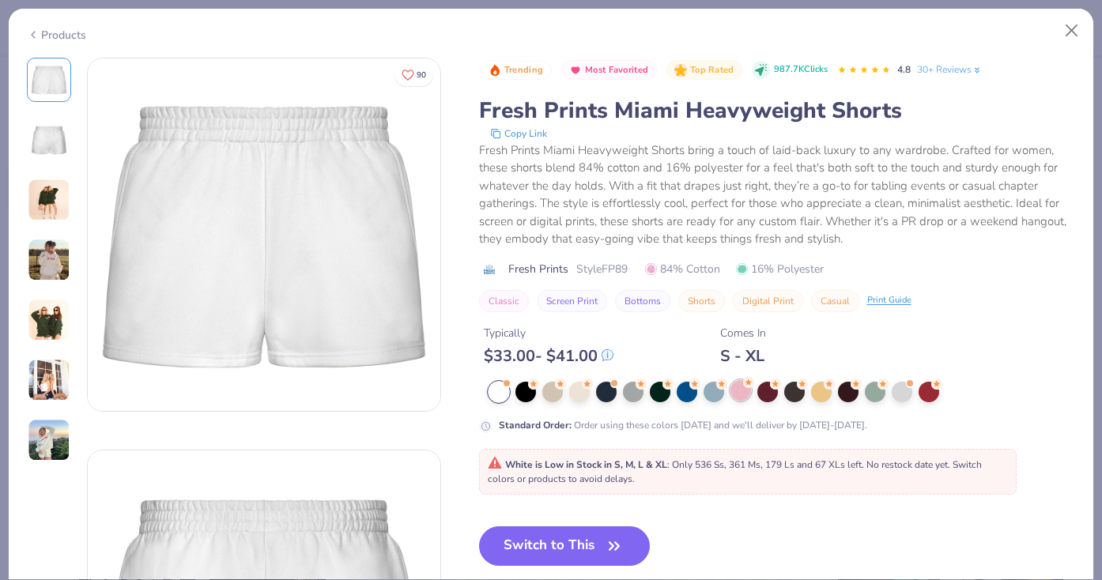
click at [741, 400] on div at bounding box center [741, 390] width 21 height 21
